Goal: Task Accomplishment & Management: Manage account settings

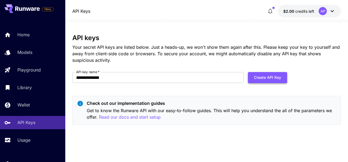
click at [273, 78] on button "Create API Key" at bounding box center [267, 77] width 39 height 11
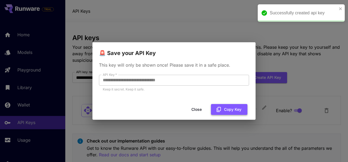
click at [226, 111] on button "Copy Key" at bounding box center [229, 109] width 36 height 11
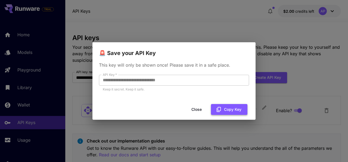
click at [225, 112] on button "Copy Key" at bounding box center [229, 109] width 36 height 11
click at [203, 111] on button "Close" at bounding box center [200, 109] width 24 height 11
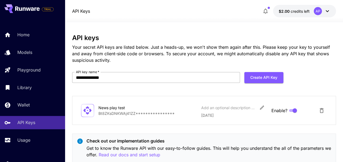
scroll to position [16, 0]
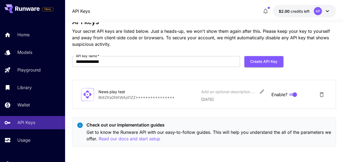
click at [87, 96] on icon at bounding box center [88, 95] width 10 height 10
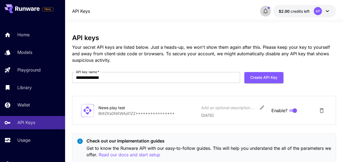
click at [264, 11] on icon "button" at bounding box center [266, 11] width 7 height 7
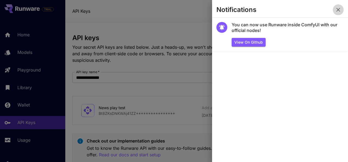
click at [337, 10] on icon "button" at bounding box center [338, 10] width 7 height 7
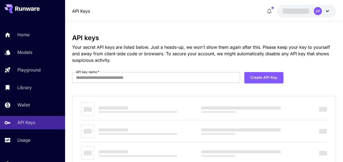
click at [325, 11] on icon at bounding box center [327, 11] width 7 height 7
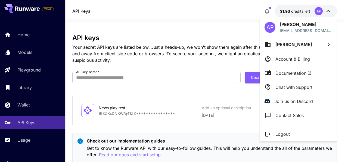
click at [218, 5] on div at bounding box center [174, 81] width 348 height 162
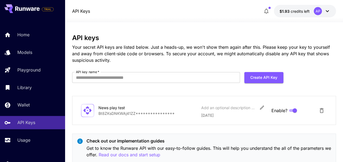
click at [328, 10] on icon at bounding box center [327, 11] width 7 height 7
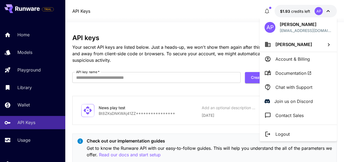
click at [233, 17] on div at bounding box center [174, 81] width 348 height 162
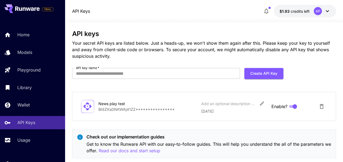
scroll to position [16, 0]
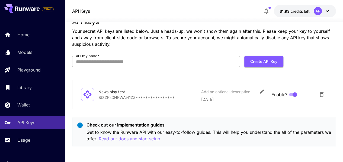
click at [325, 14] on icon at bounding box center [327, 11] width 7 height 7
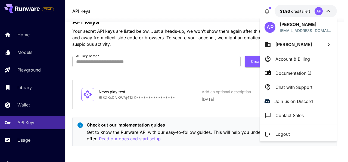
click at [325, 13] on div at bounding box center [174, 81] width 348 height 162
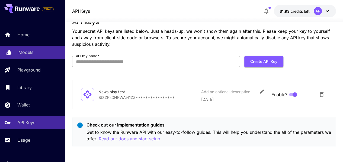
click at [29, 50] on p "Models" at bounding box center [25, 52] width 15 height 7
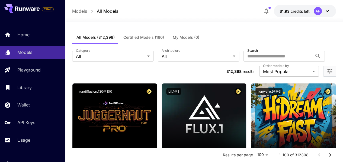
click at [325, 14] on icon at bounding box center [327, 11] width 7 height 7
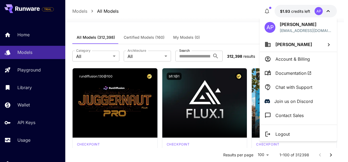
click at [289, 56] on p "Account & Billing" at bounding box center [292, 59] width 34 height 7
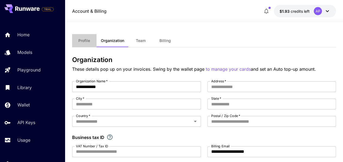
click at [83, 39] on span "Profile" at bounding box center [84, 40] width 12 height 5
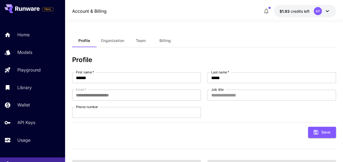
click at [156, 40] on button "Billing" at bounding box center [165, 40] width 24 height 13
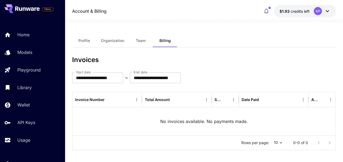
click at [83, 41] on span "Profile" at bounding box center [84, 40] width 12 height 5
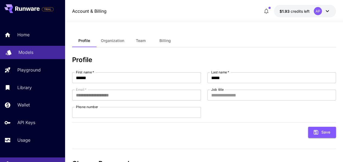
click at [23, 50] on p "Models" at bounding box center [25, 52] width 15 height 7
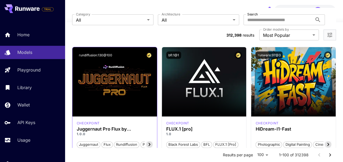
scroll to position [54, 0]
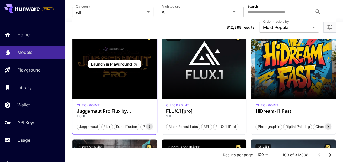
click at [138, 72] on div "Launch in Playground" at bounding box center [114, 64] width 85 height 70
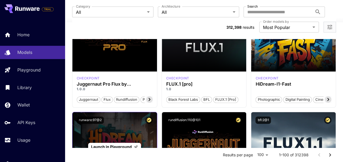
scroll to position [0, 0]
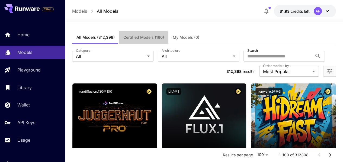
click at [150, 38] on span "Certified Models (160)" at bounding box center [144, 37] width 41 height 5
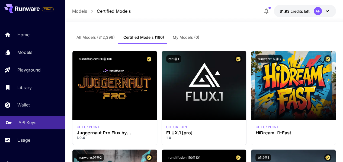
click at [21, 128] on link "API Keys" at bounding box center [32, 122] width 65 height 13
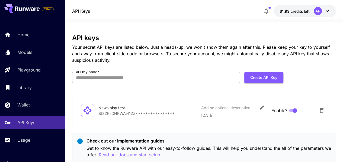
scroll to position [16, 0]
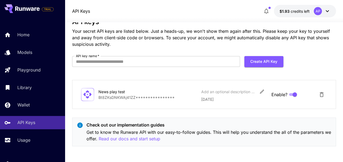
click at [99, 88] on div "**********" at bounding box center [204, 94] width 247 height 15
click at [87, 93] on icon at bounding box center [88, 95] width 10 height 10
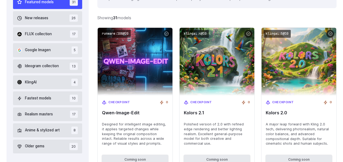
scroll to position [181, 0]
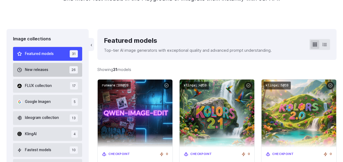
click at [41, 68] on span "New releases" at bounding box center [36, 70] width 23 height 6
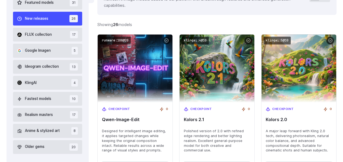
scroll to position [148, 0]
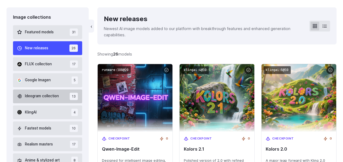
click at [41, 97] on span "Ideogram collection" at bounding box center [42, 96] width 34 height 6
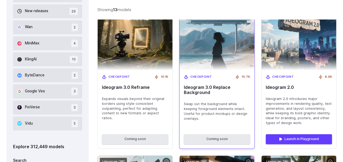
scroll to position [338, 0]
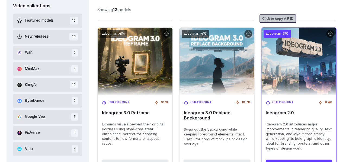
click at [285, 31] on code "ideogram:3@1" at bounding box center [277, 34] width 27 height 8
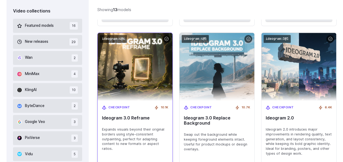
scroll to position [326, 0]
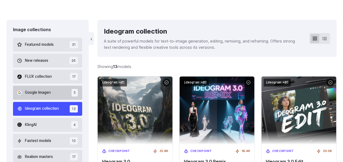
click at [36, 96] on button "Google Imagen 5" at bounding box center [47, 93] width 69 height 14
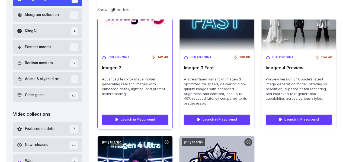
scroll to position [148, 0]
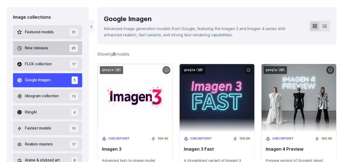
click at [33, 51] on span "New releases" at bounding box center [36, 48] width 23 height 6
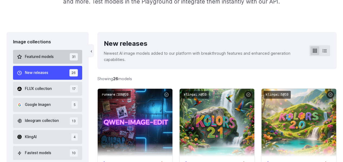
scroll to position [121, 0]
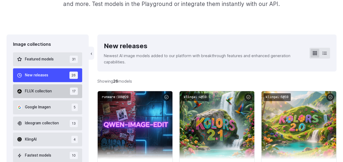
click at [36, 88] on button "FLUX collection 17" at bounding box center [47, 91] width 69 height 14
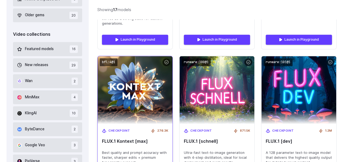
scroll to position [284, 0]
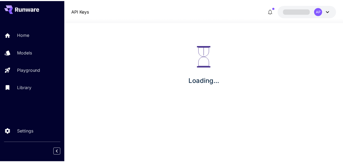
scroll to position [16, 0]
